Goal: Task Accomplishment & Management: Manage account settings

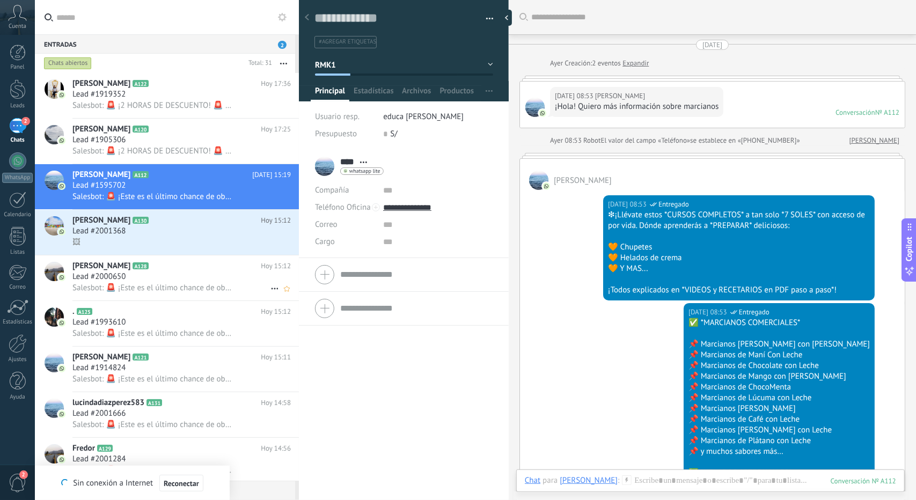
scroll to position [16, 0]
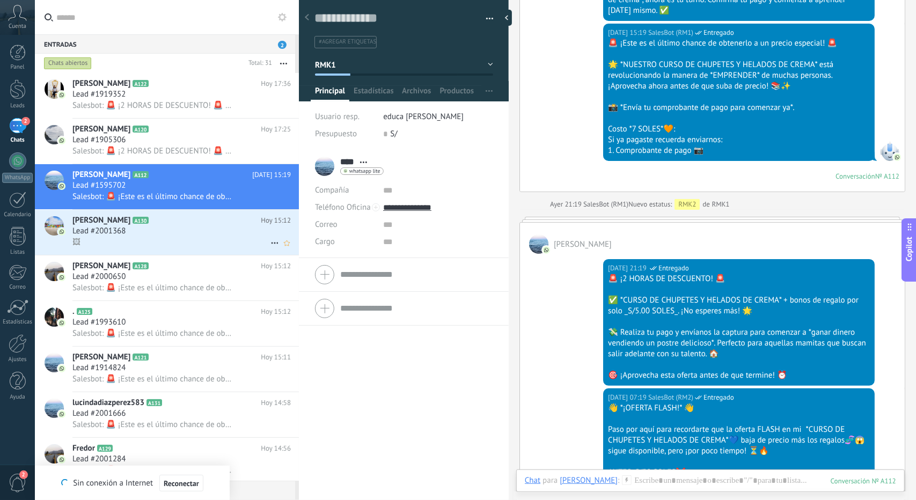
click at [184, 243] on div "🖼" at bounding box center [181, 242] width 218 height 11
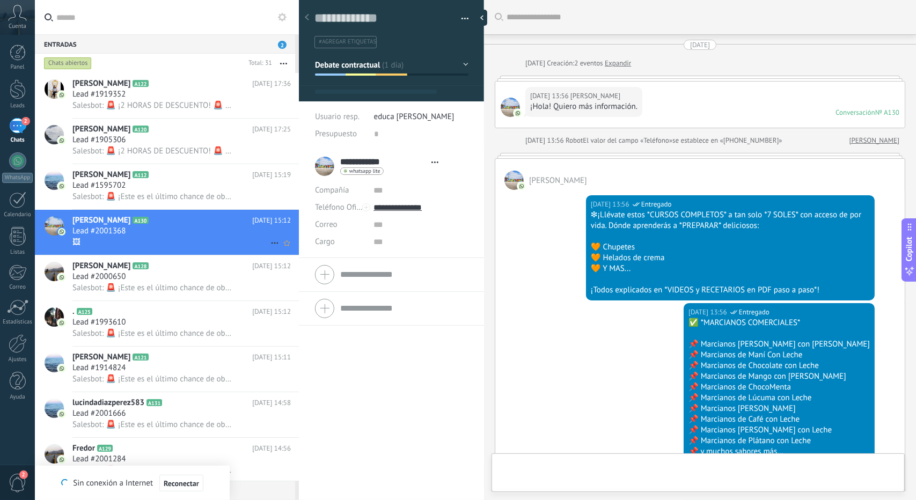
type textarea "**********"
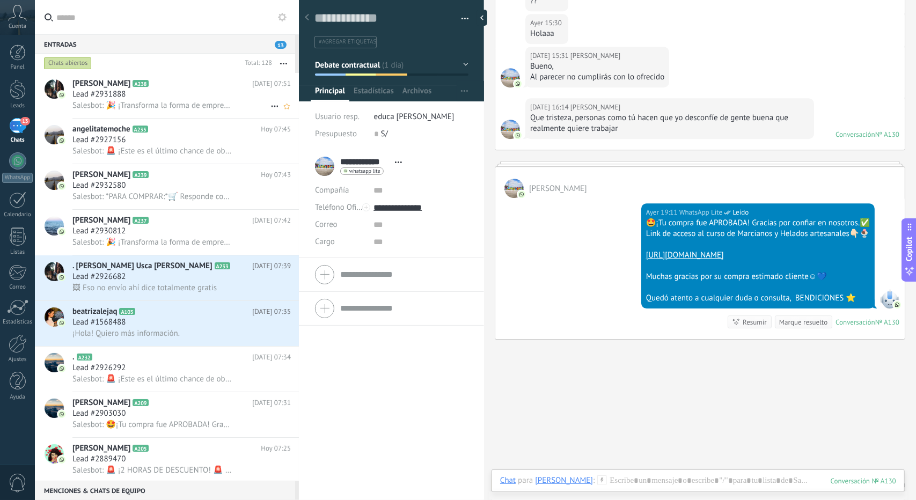
click at [133, 107] on span "Salesbot: 🎉 ¡Transforma la forma de emprender con mi *CURSO DE CHUPETES Y HELAD…" at bounding box center [151, 105] width 159 height 10
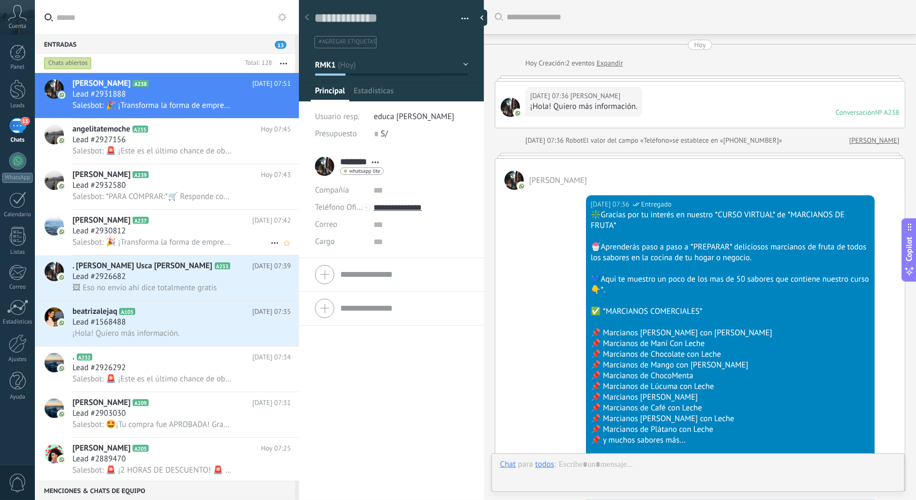
scroll to position [791, 0]
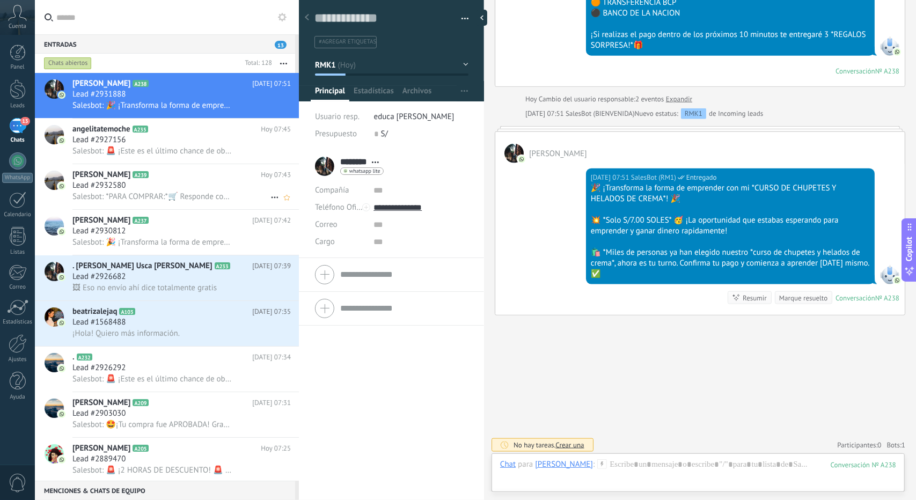
click at [168, 196] on span "Salesbot: *PARA COMPRAR:*🛒 Responde con el método de pago que prefieras👇 🟣 YAPE…" at bounding box center [151, 197] width 159 height 10
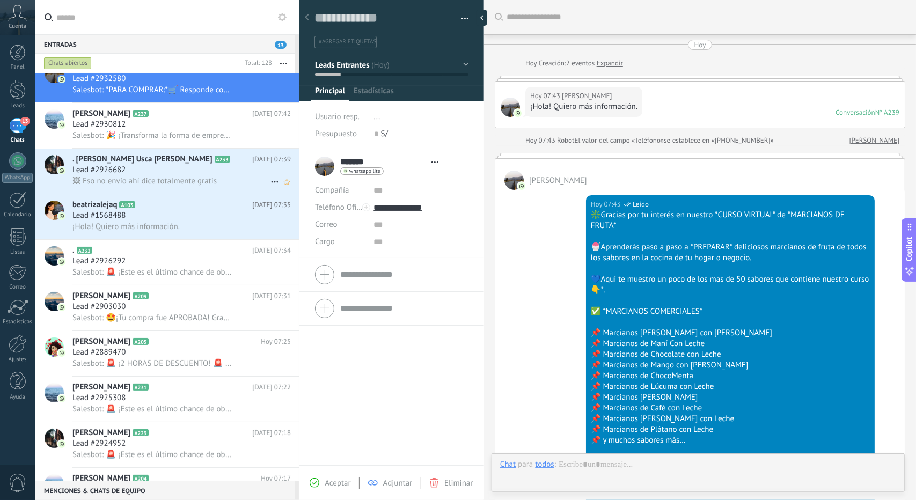
scroll to position [539, 0]
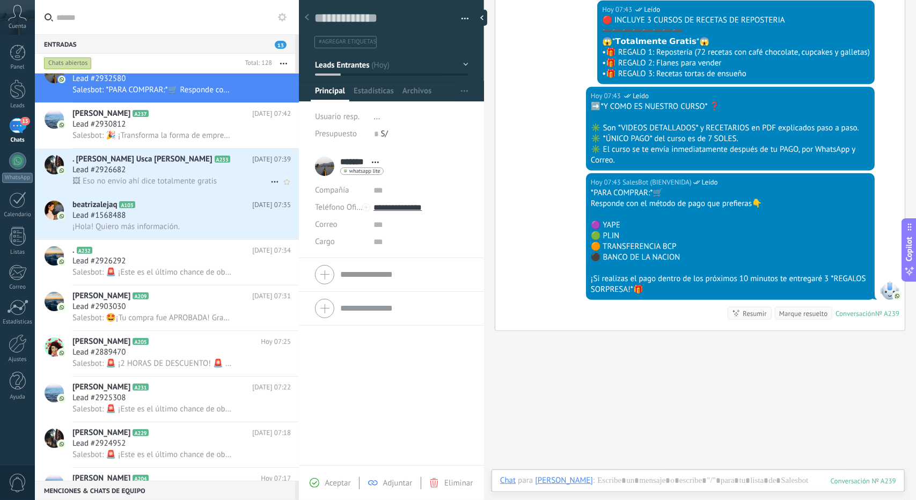
click at [147, 192] on div ". [PERSON_NAME] Usca [PERSON_NAME] A233 [DATE] 07:39 Lead #2926682 🖼 Eso no env…" at bounding box center [185, 171] width 226 height 45
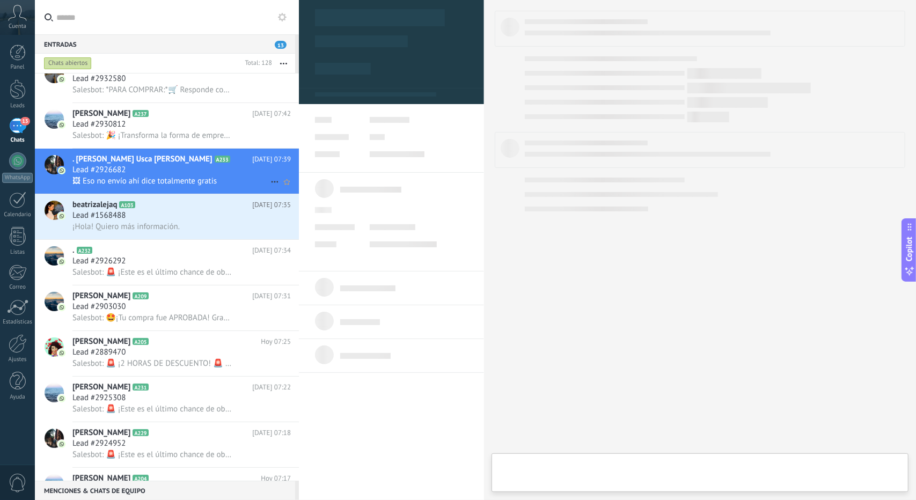
type textarea "**********"
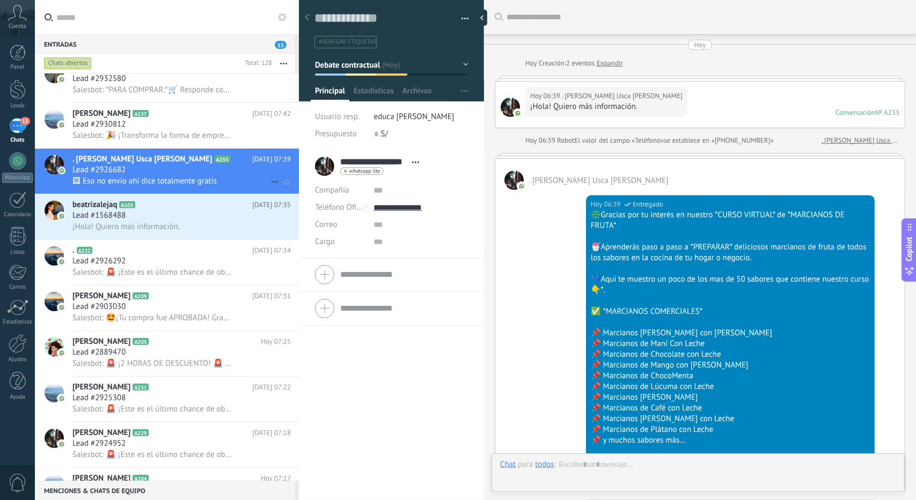
scroll to position [1392, 0]
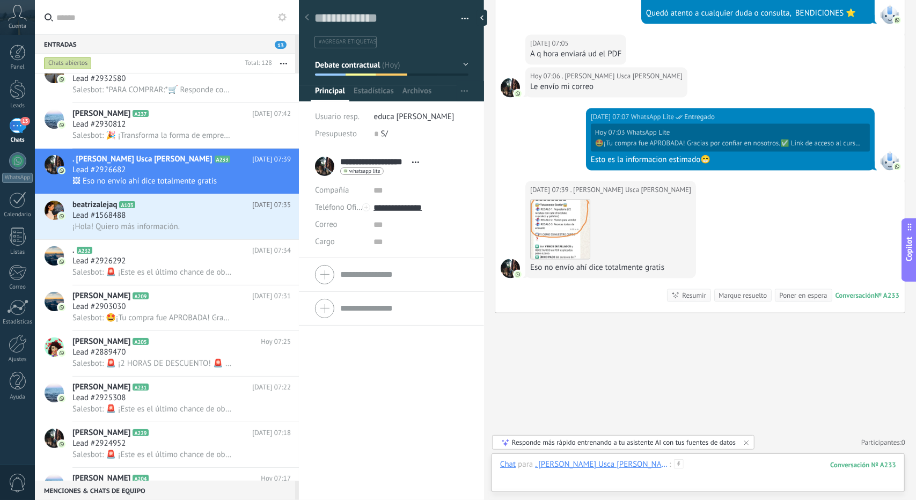
click at [637, 472] on div at bounding box center [698, 475] width 396 height 32
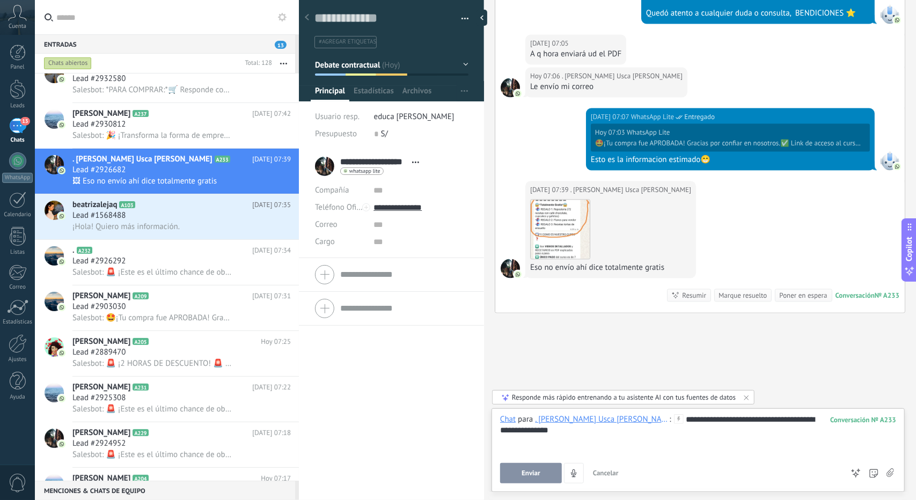
click at [533, 475] on span "Enviar" at bounding box center [531, 474] width 19 height 8
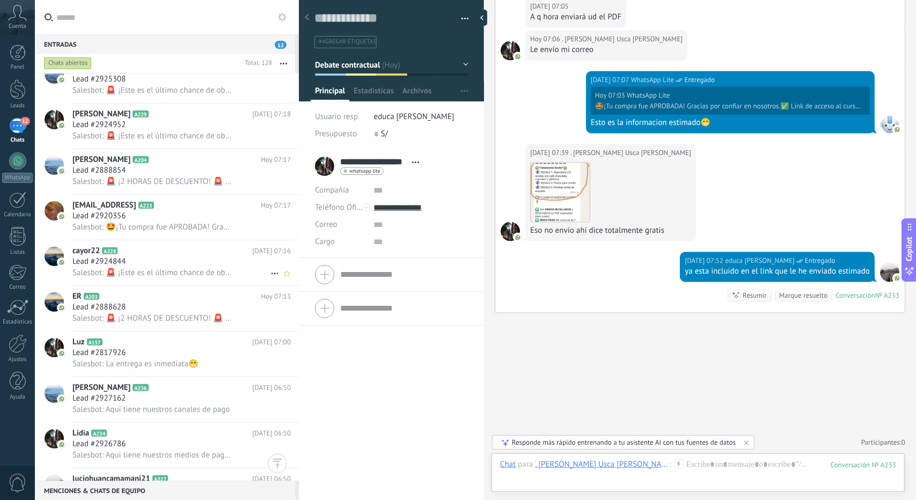
scroll to position [483, 0]
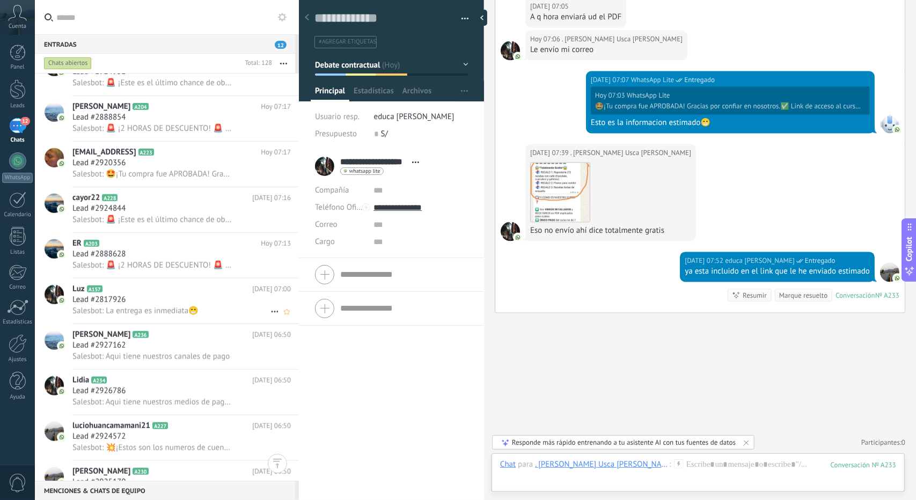
click at [170, 303] on div "Lead #2817926" at bounding box center [181, 300] width 218 height 11
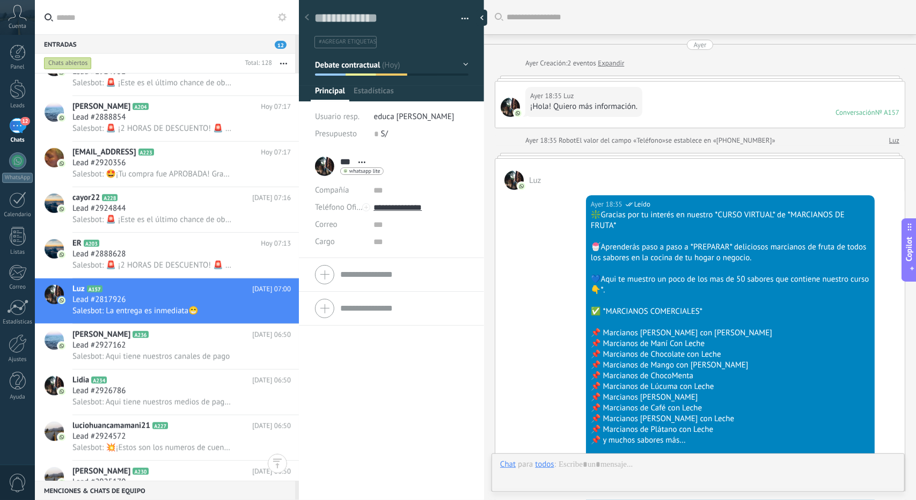
scroll to position [1545, 0]
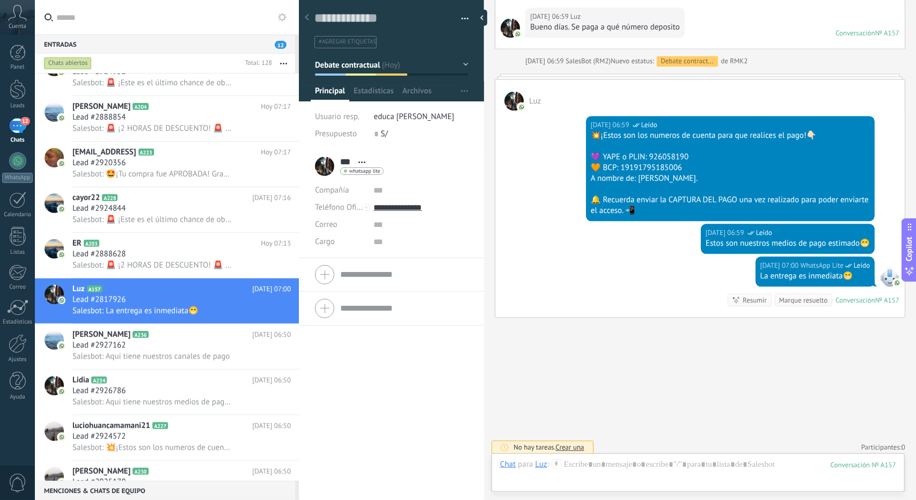
click at [372, 68] on span "Debate contractual" at bounding box center [347, 65] width 65 height 10
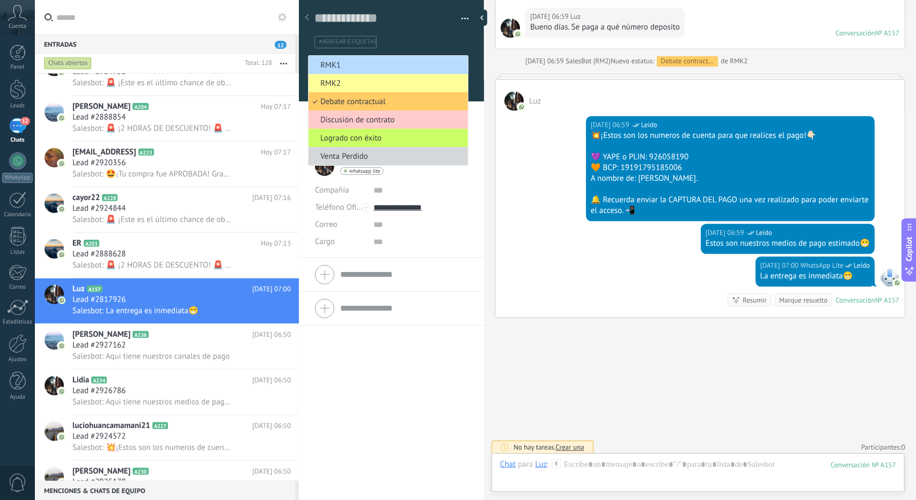
click at [371, 68] on span "RMK1" at bounding box center [387, 65] width 156 height 10
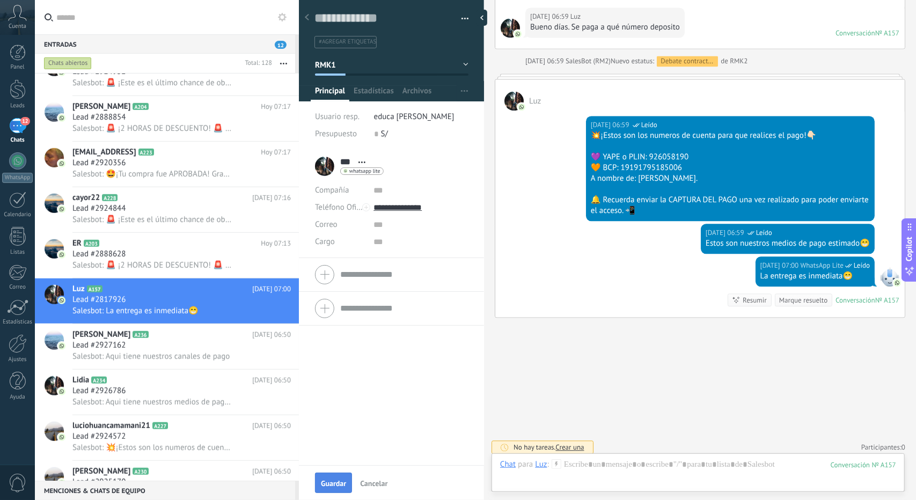
click at [343, 478] on button "Guardar" at bounding box center [333, 483] width 37 height 20
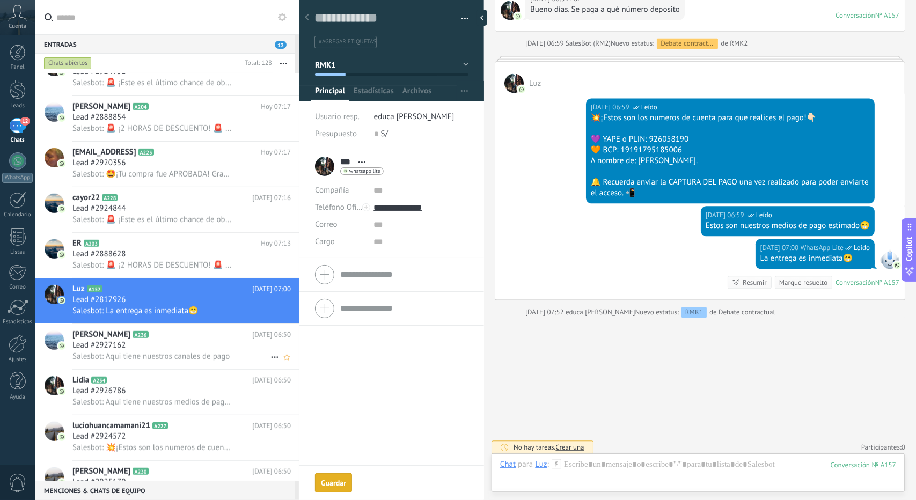
click at [203, 351] on div "Lead #2927162" at bounding box center [181, 345] width 218 height 11
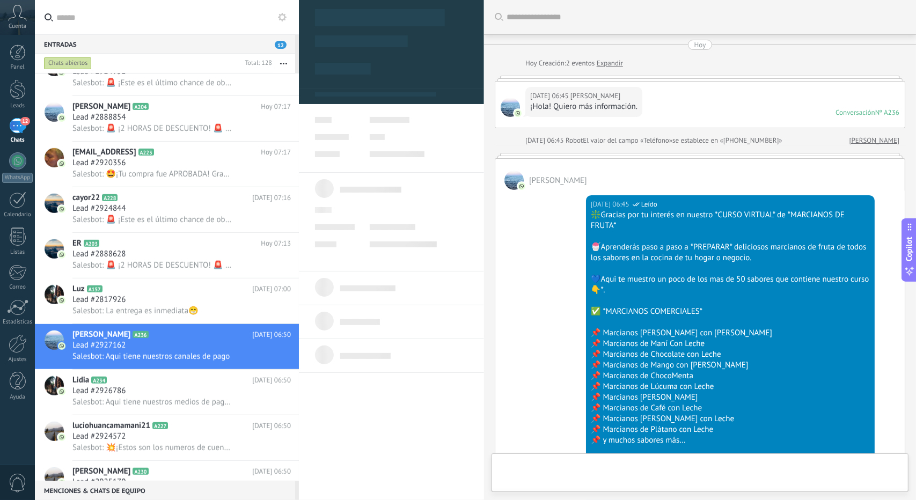
scroll to position [16, 0]
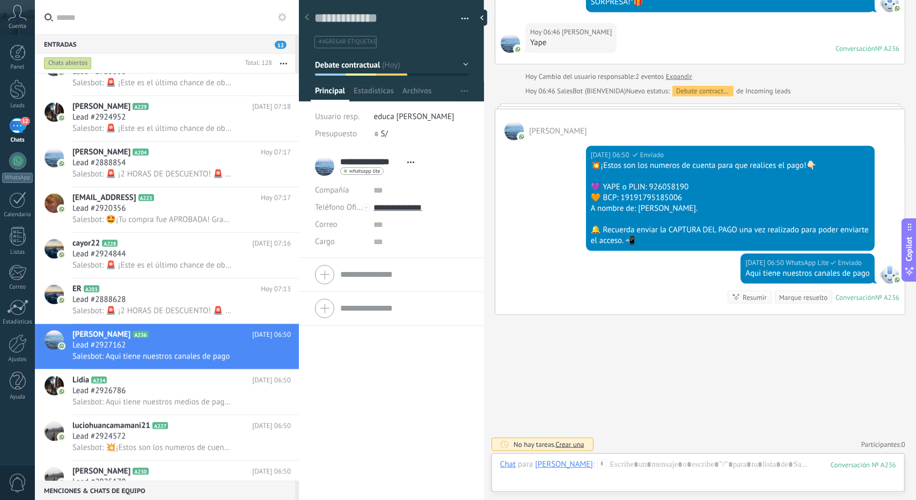
click at [374, 70] on button "Debate contractual" at bounding box center [391, 64] width 153 height 19
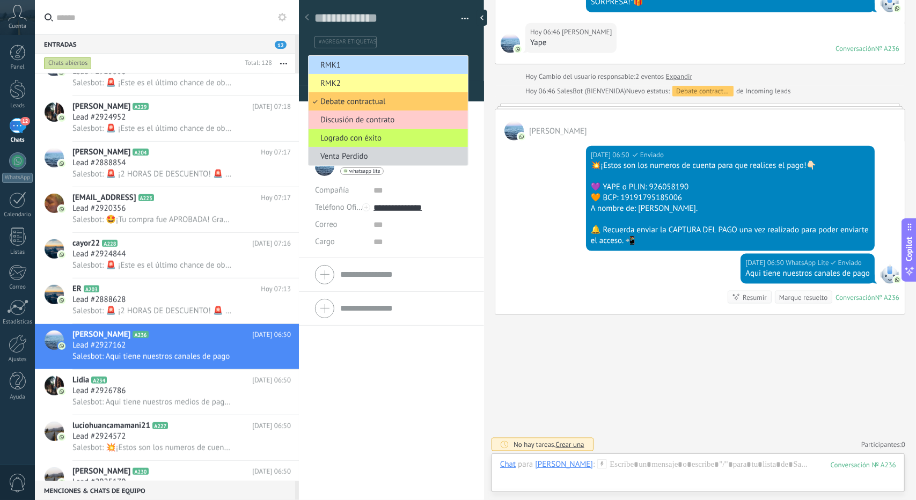
click at [369, 65] on span "RMK1" at bounding box center [387, 65] width 156 height 10
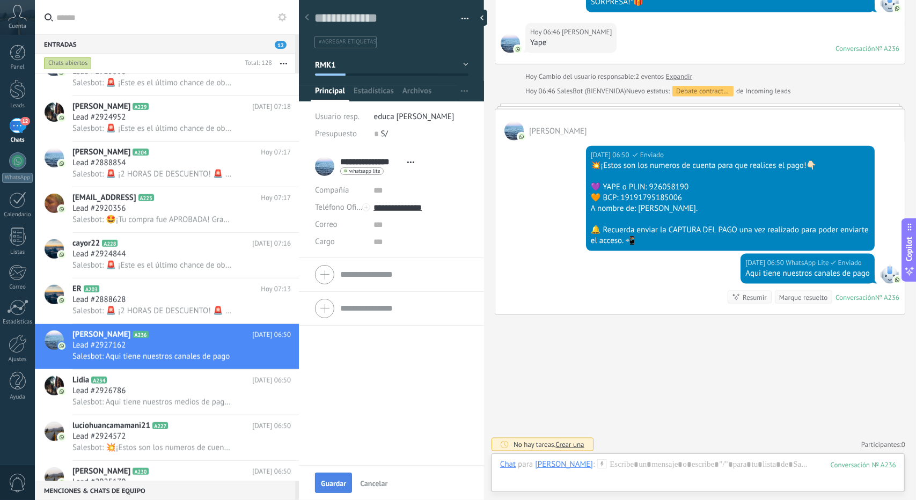
click at [327, 474] on button "Guardar" at bounding box center [333, 483] width 37 height 20
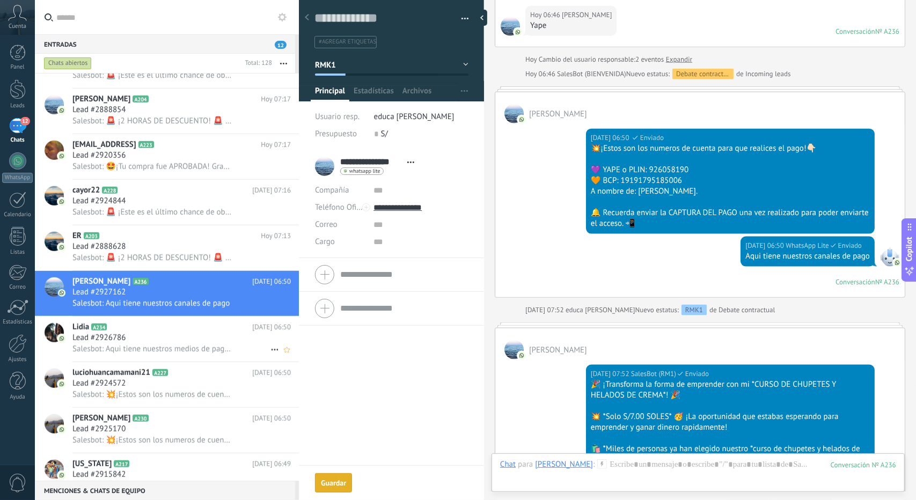
scroll to position [837, 0]
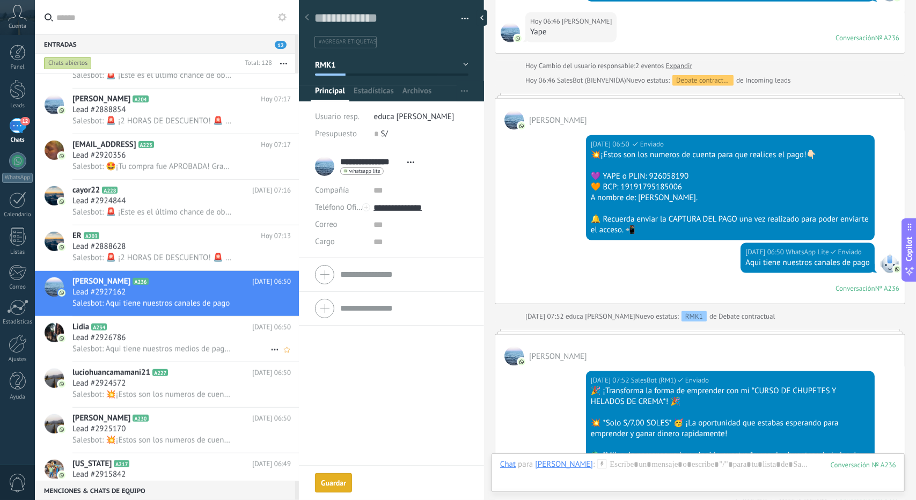
click at [182, 349] on span "Salesbot: Aqui tiene nuestros medios de pago😁" at bounding box center [151, 349] width 159 height 10
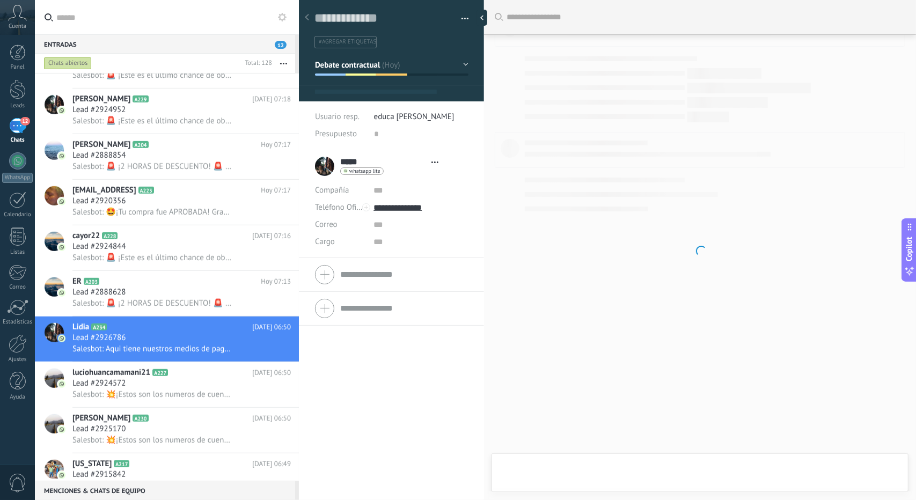
scroll to position [16, 0]
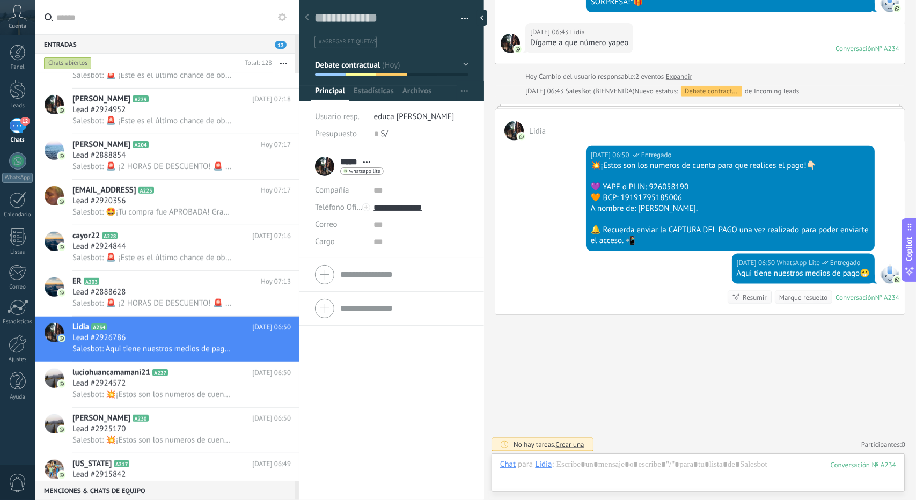
click at [374, 66] on span "Debate contractual" at bounding box center [347, 65] width 65 height 10
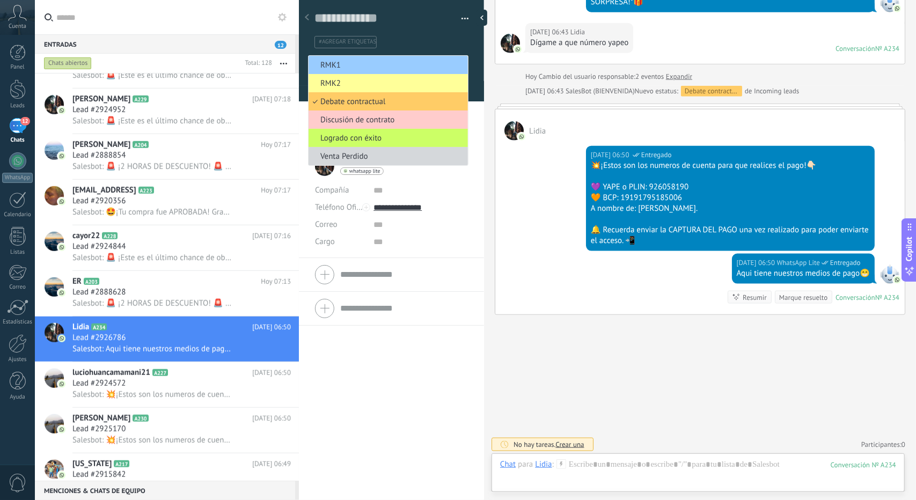
click at [374, 66] on span "RMK1" at bounding box center [387, 65] width 156 height 10
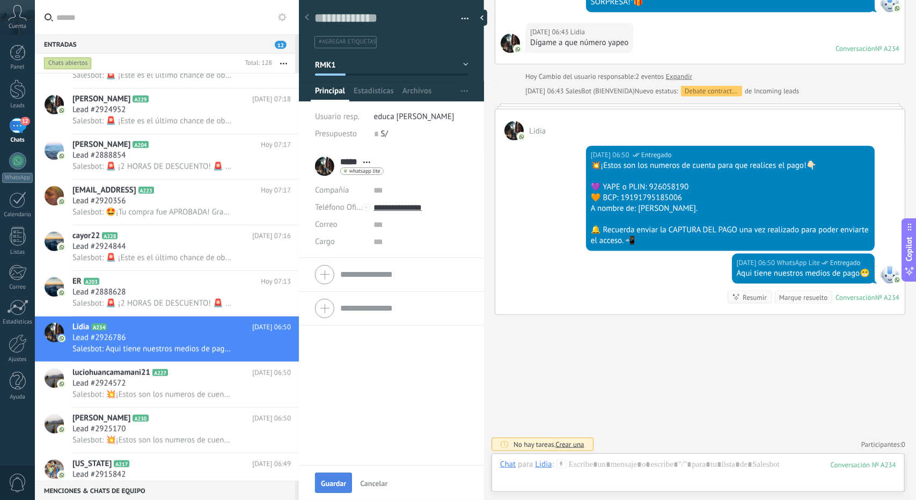
click at [330, 481] on span "Guardar" at bounding box center [333, 484] width 25 height 8
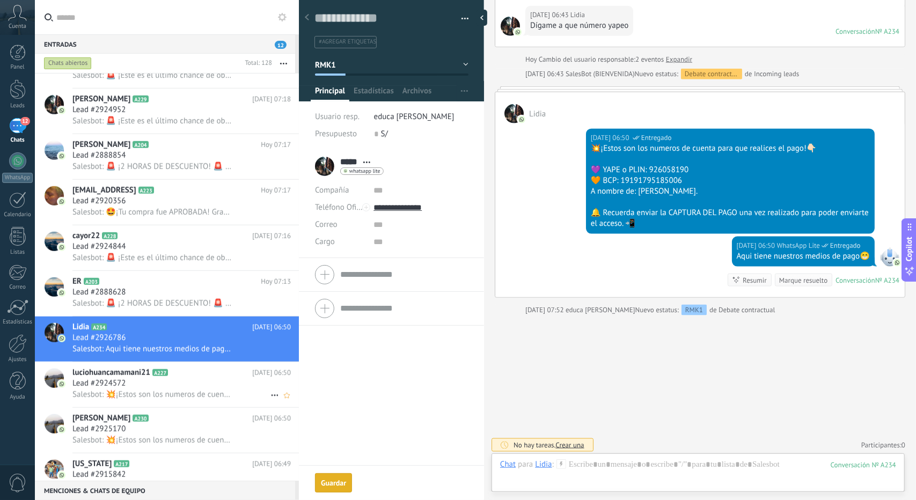
scroll to position [837, 0]
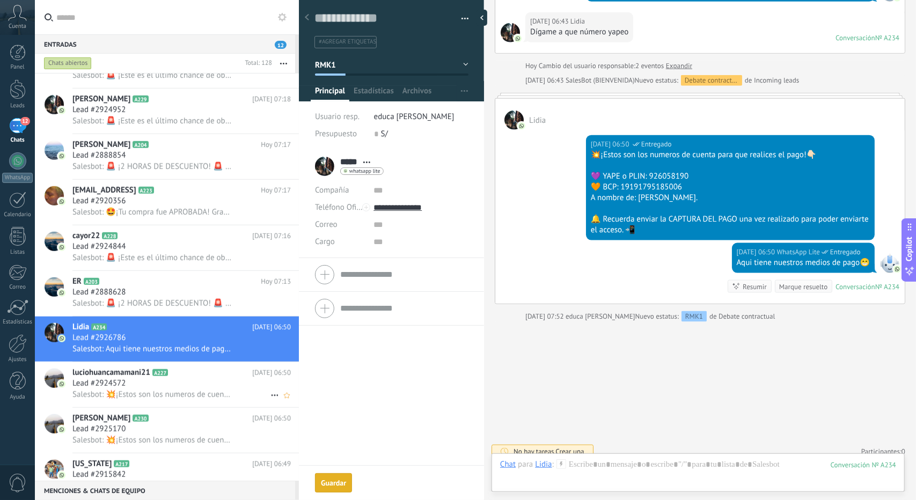
click at [172, 373] on icon at bounding box center [176, 373] width 11 height 11
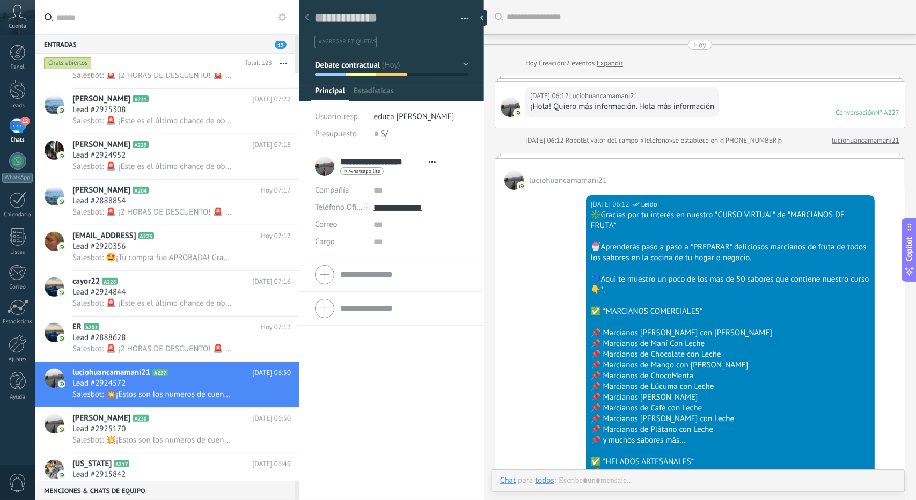
scroll to position [989, 0]
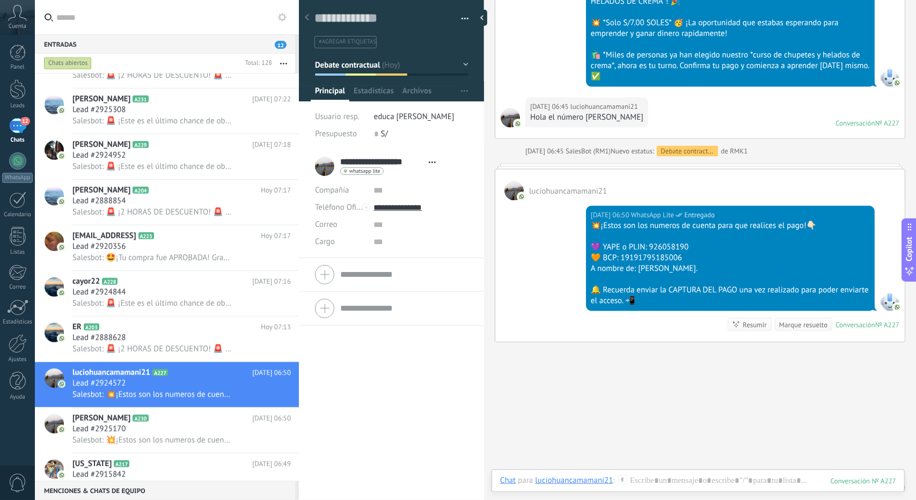
click at [370, 55] on button "Debate contractual" at bounding box center [391, 64] width 153 height 19
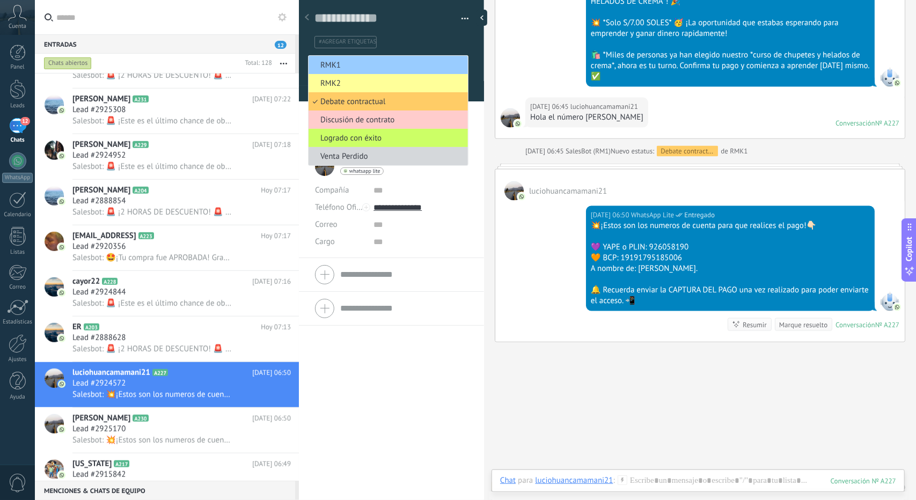
click at [370, 56] on li "RMK1" at bounding box center [388, 65] width 159 height 18
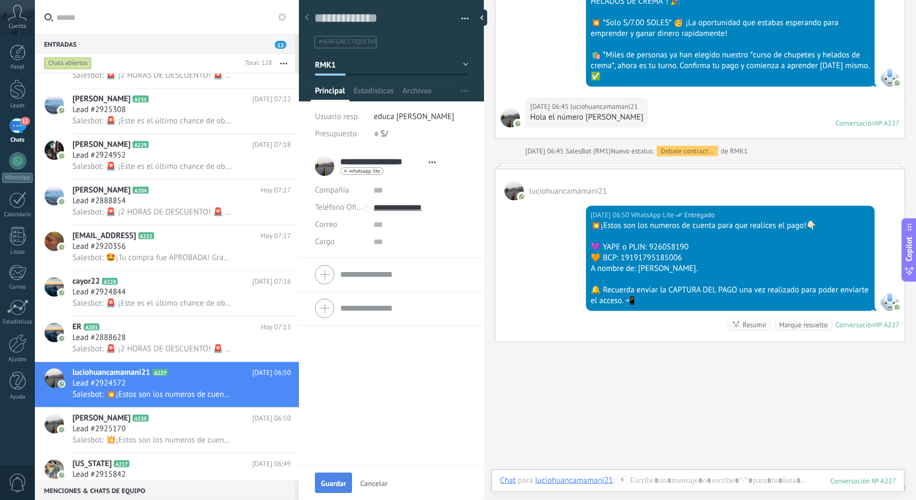
click at [330, 480] on span "Guardar" at bounding box center [333, 484] width 25 height 8
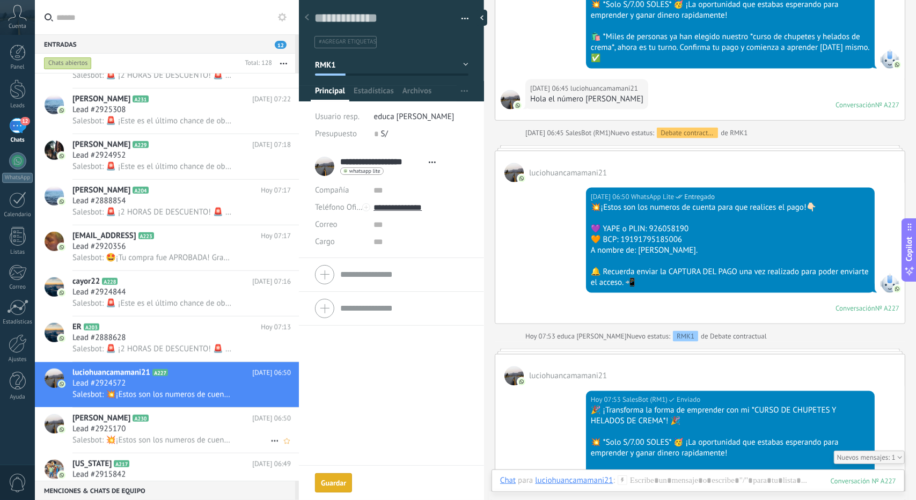
click at [170, 421] on h2 "[PERSON_NAME] A230" at bounding box center [162, 418] width 180 height 11
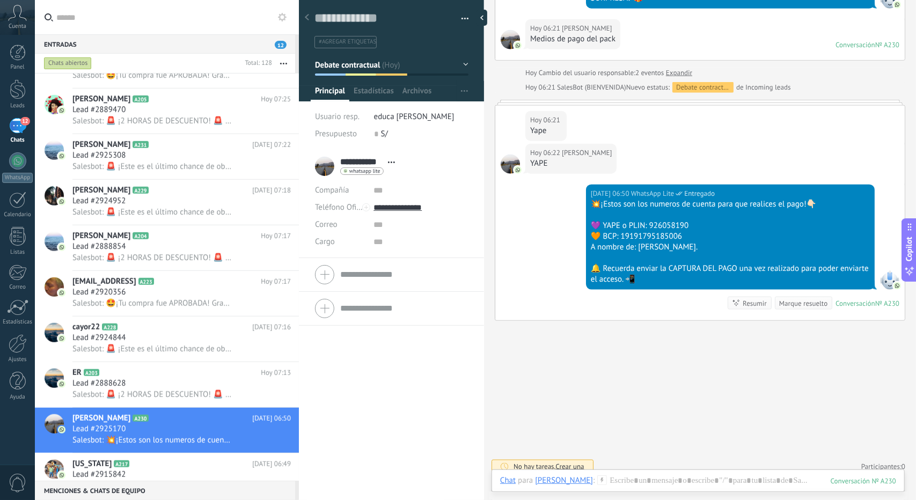
click at [365, 56] on button "Debate contractual" at bounding box center [391, 64] width 153 height 19
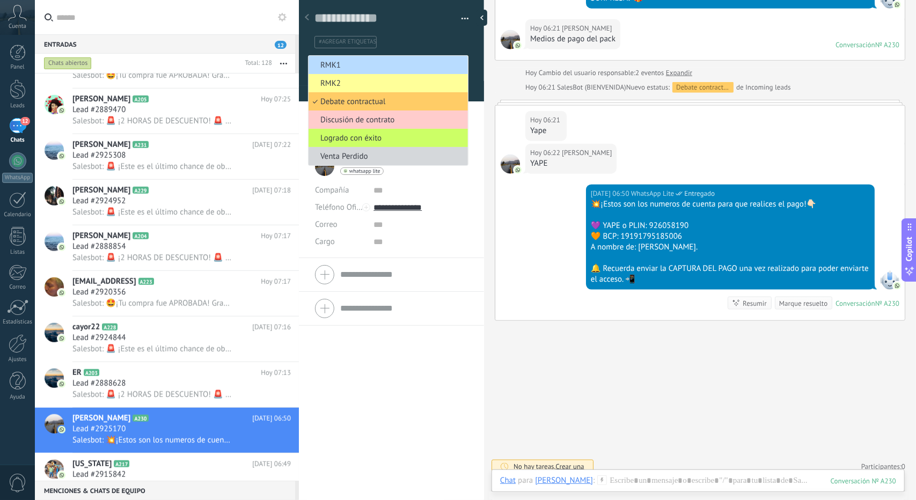
click at [346, 67] on span "RMK1" at bounding box center [387, 65] width 156 height 10
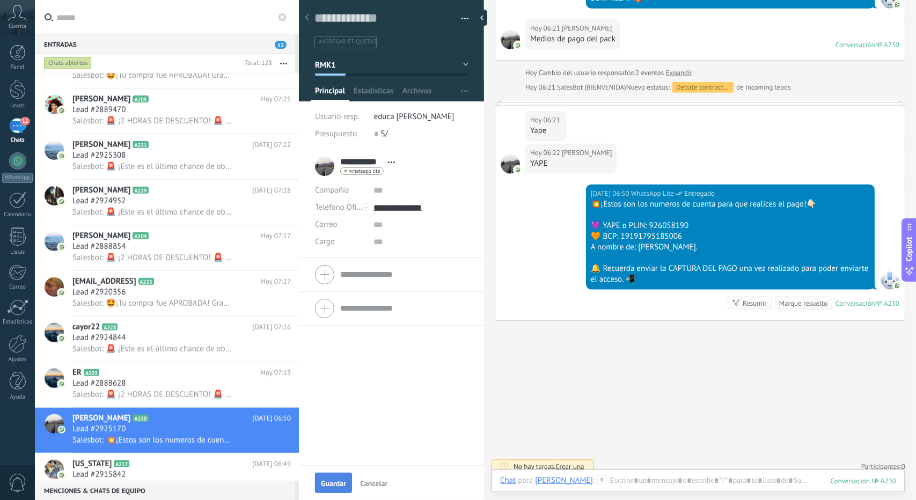
click at [345, 476] on button "Guardar" at bounding box center [333, 483] width 37 height 20
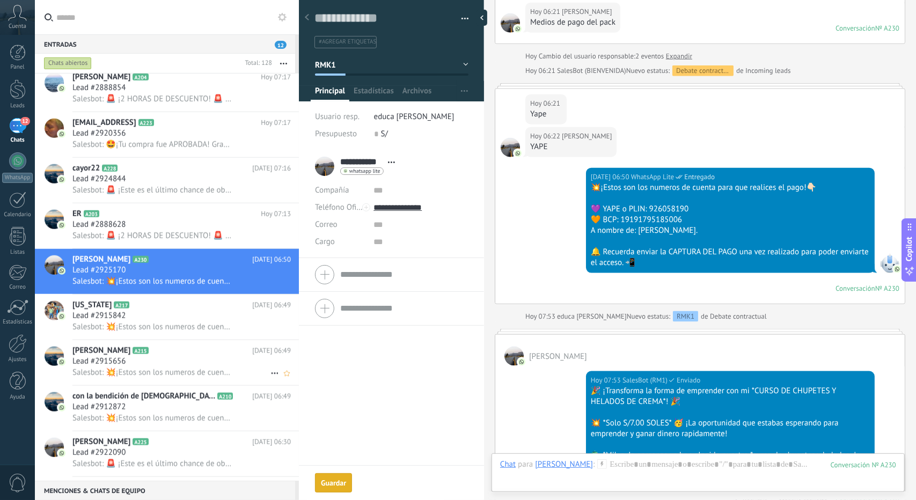
click at [145, 364] on div "Lead #2915656" at bounding box center [181, 361] width 218 height 11
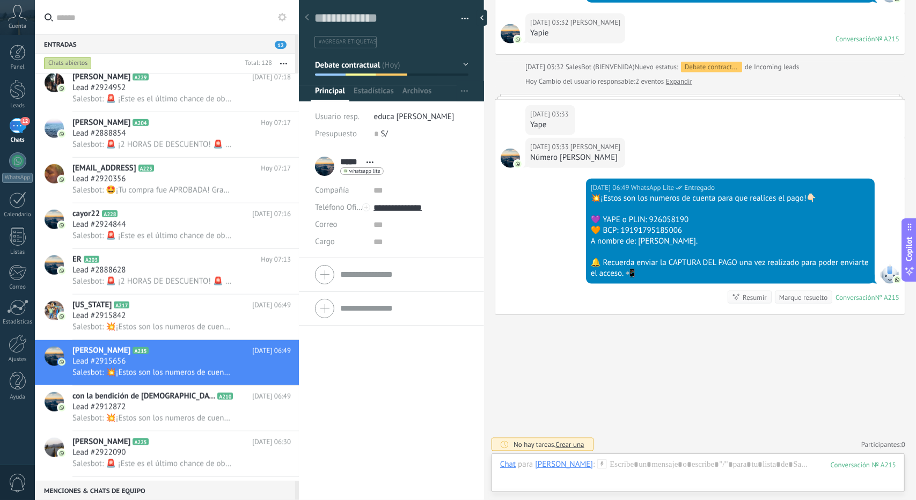
click at [345, 65] on span "Debate contractual" at bounding box center [347, 65] width 65 height 10
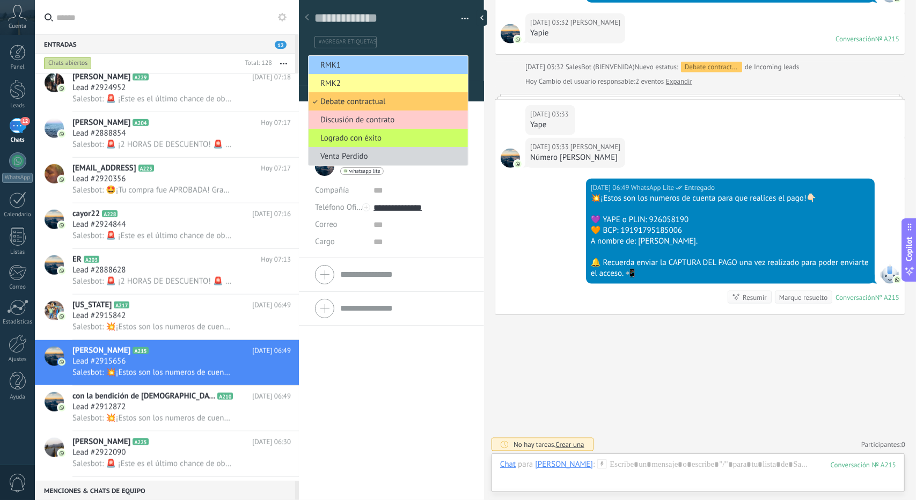
click at [345, 65] on span "RMK1" at bounding box center [387, 65] width 156 height 10
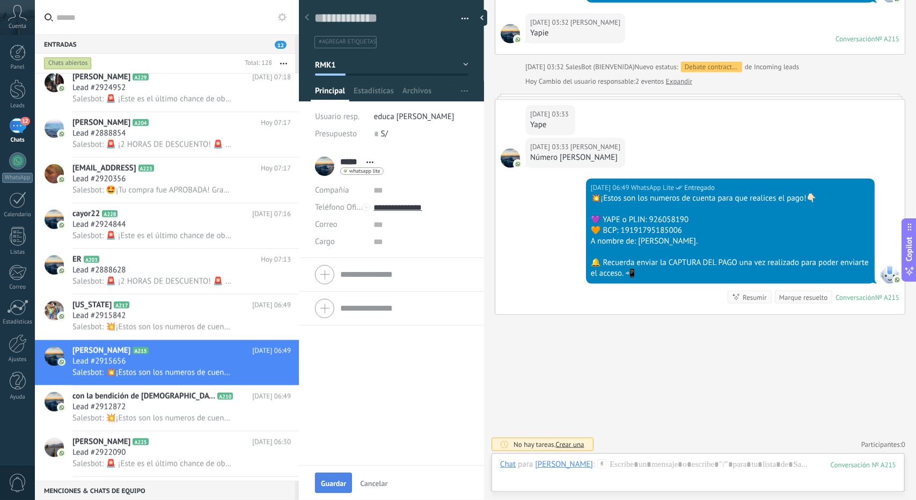
click at [332, 475] on button "Guardar" at bounding box center [333, 483] width 37 height 20
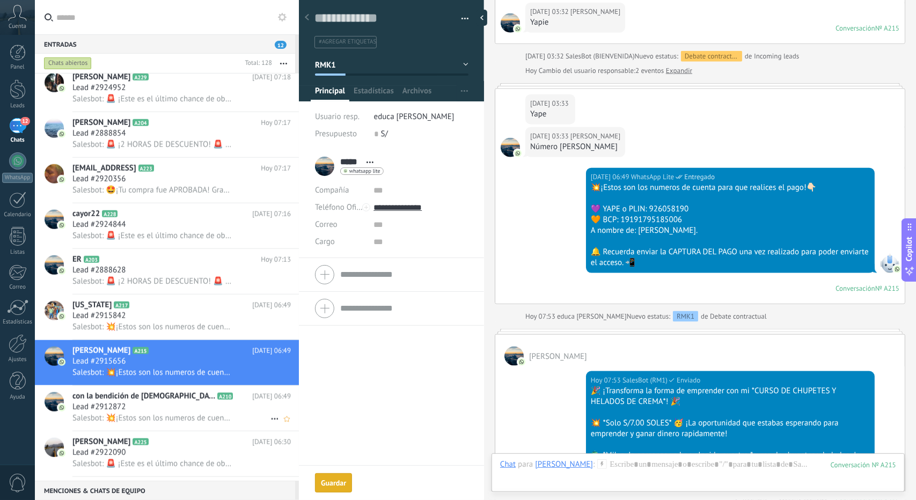
click at [159, 402] on h2 "con la bendición de [DEMOGRAPHIC_DATA] A210" at bounding box center [162, 396] width 180 height 11
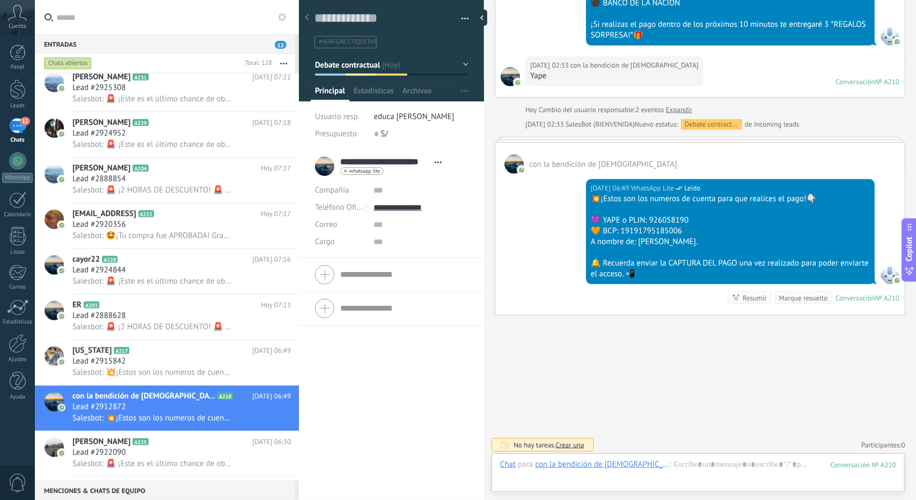
click at [348, 57] on button "Debate contractual" at bounding box center [391, 64] width 153 height 19
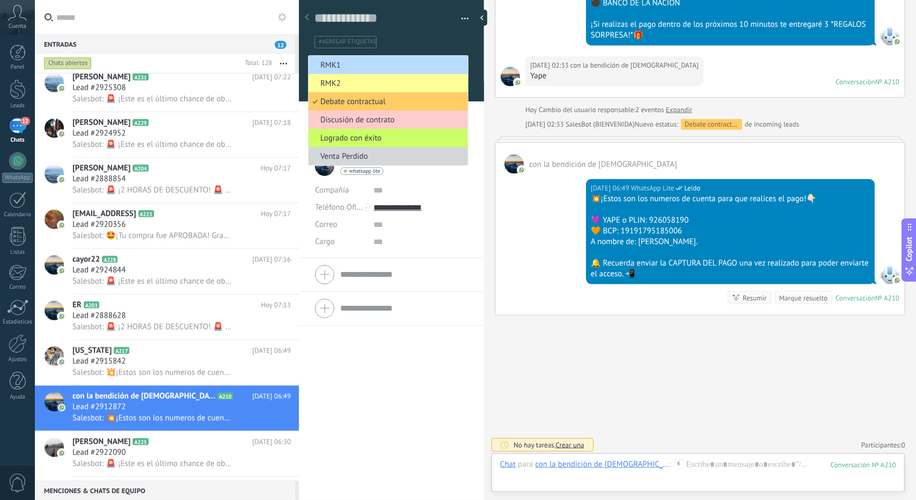
click at [348, 70] on li "RMK1" at bounding box center [388, 65] width 159 height 18
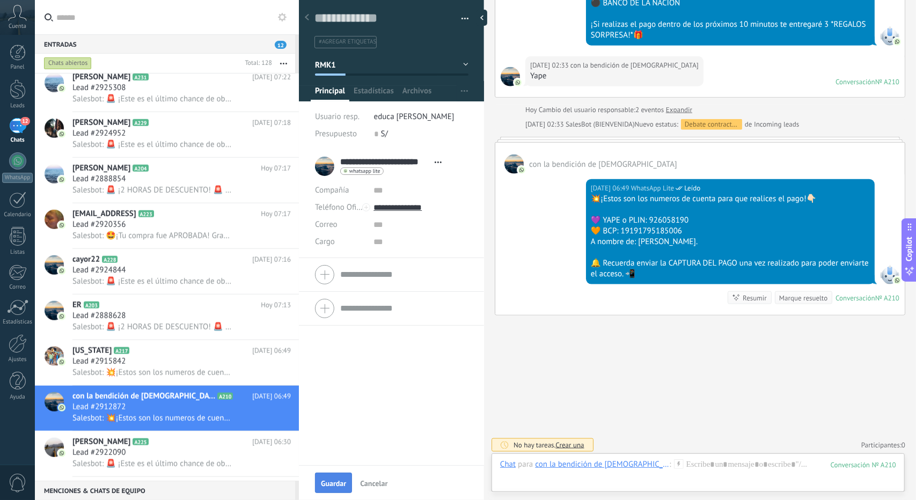
click at [330, 482] on span "Guardar" at bounding box center [333, 484] width 25 height 8
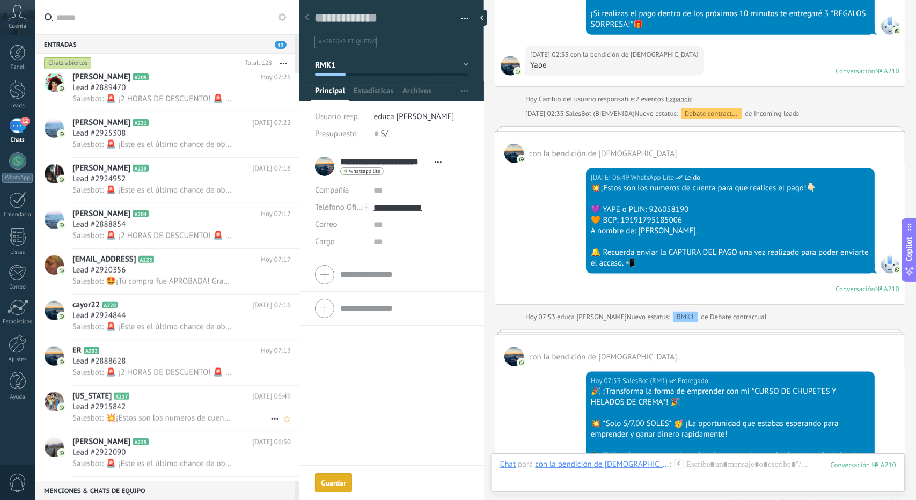
click at [152, 410] on div "Lead #2915842" at bounding box center [181, 407] width 218 height 11
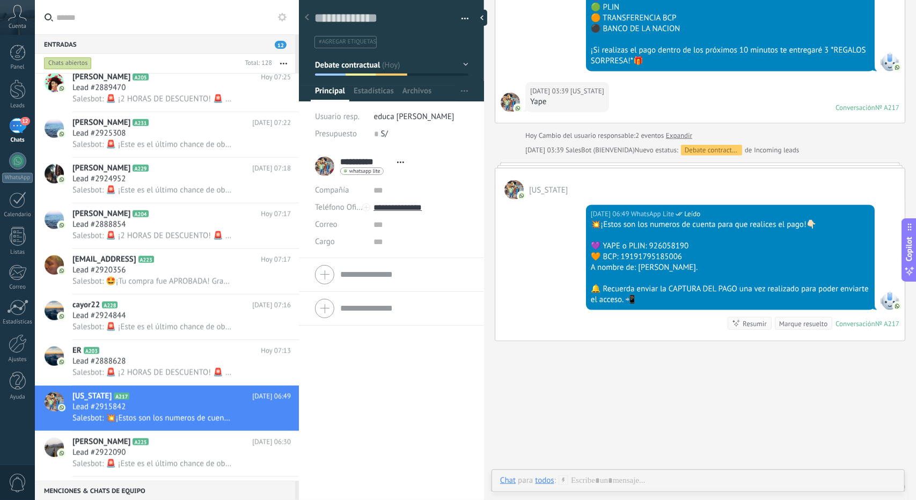
click at [364, 64] on span "Debate contractual" at bounding box center [347, 65] width 65 height 10
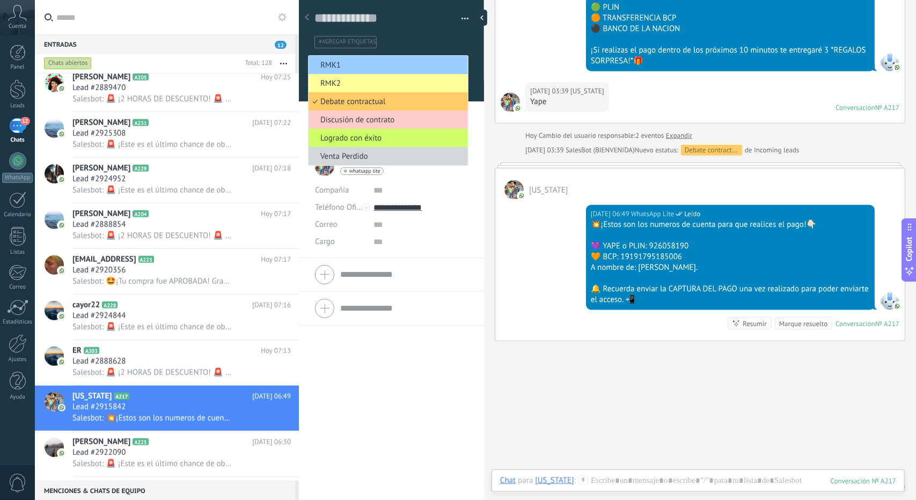
click at [364, 64] on span "RMK1" at bounding box center [387, 65] width 156 height 10
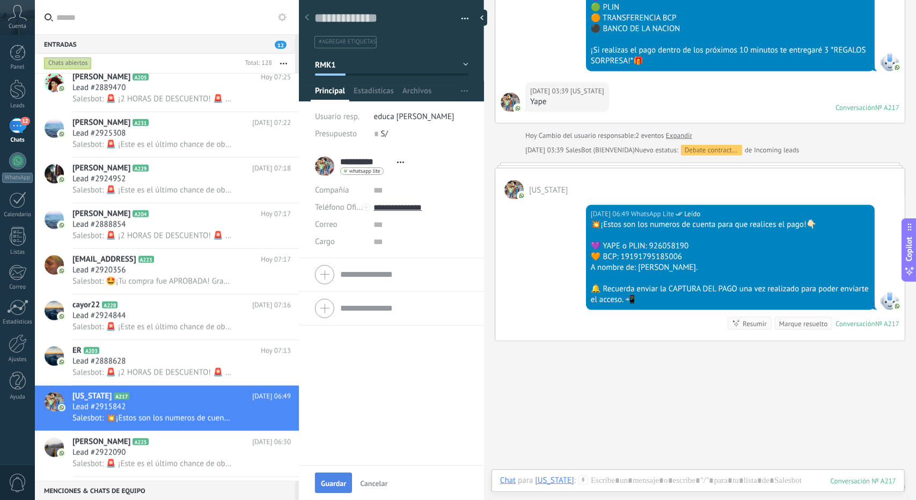
click at [334, 482] on span "Guardar" at bounding box center [333, 484] width 25 height 8
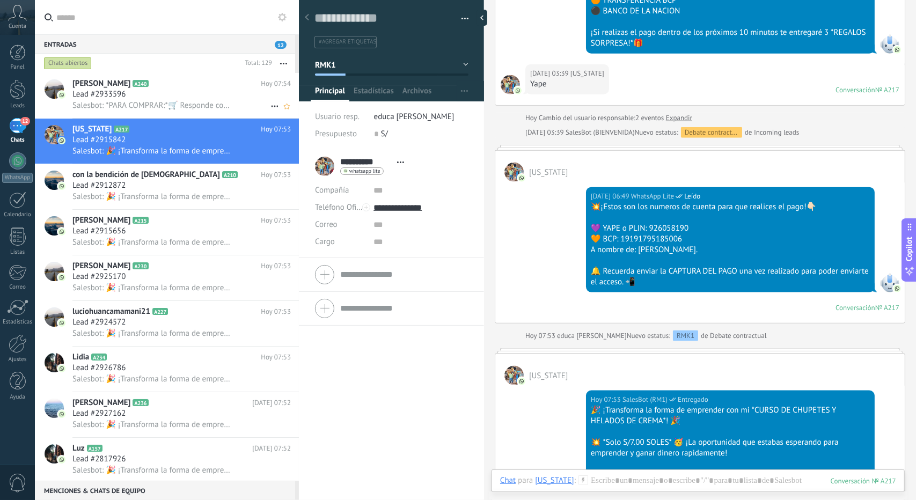
click at [182, 103] on span "Salesbot: *PARA COMPRAR:*🛒 Responde con el método de pago que prefieras👇 🟣 YAPE…" at bounding box center [151, 105] width 159 height 10
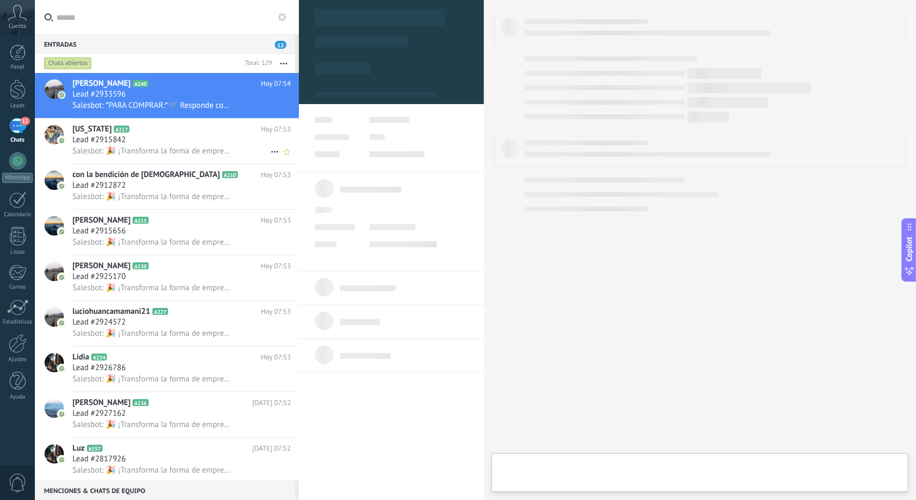
type textarea "**********"
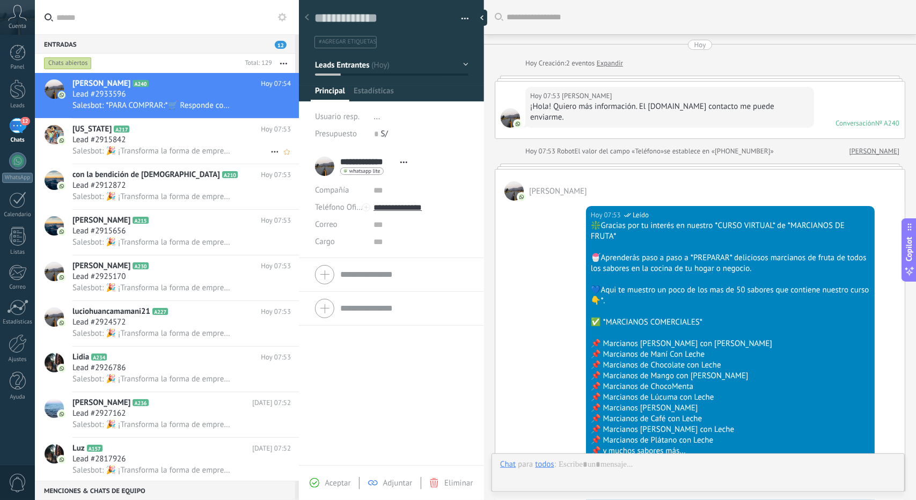
scroll to position [555, 0]
